Goal: Task Accomplishment & Management: Manage account settings

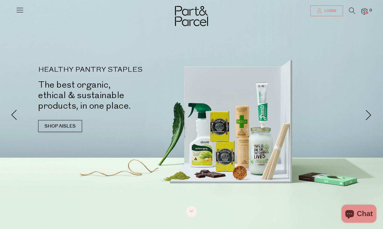
click at [329, 11] on span "Login" at bounding box center [329, 10] width 13 height 5
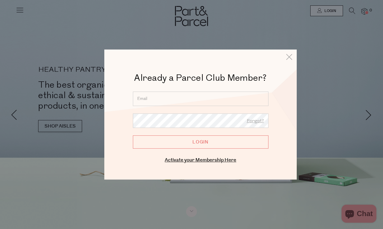
click at [173, 101] on input "email" at bounding box center [201, 99] width 136 height 14
type input "[EMAIL_ADDRESS][DOMAIN_NAME]"
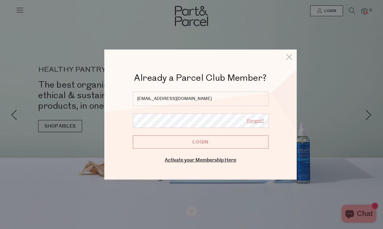
click at [253, 122] on link "Forgot?" at bounding box center [255, 122] width 17 height 8
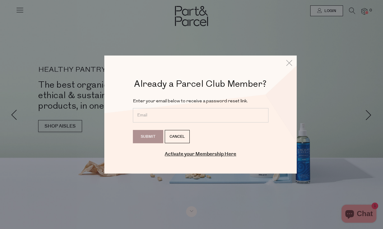
click at [147, 109] on input "email" at bounding box center [201, 115] width 136 height 14
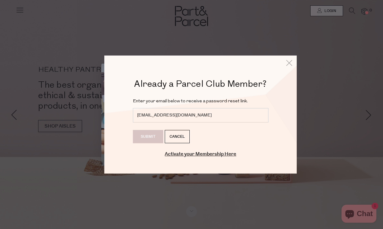
type input "[EMAIL_ADDRESS][DOMAIN_NAME]"
click at [144, 134] on input "Submit" at bounding box center [148, 136] width 30 height 13
